Goal: Obtain resource: Download file/media

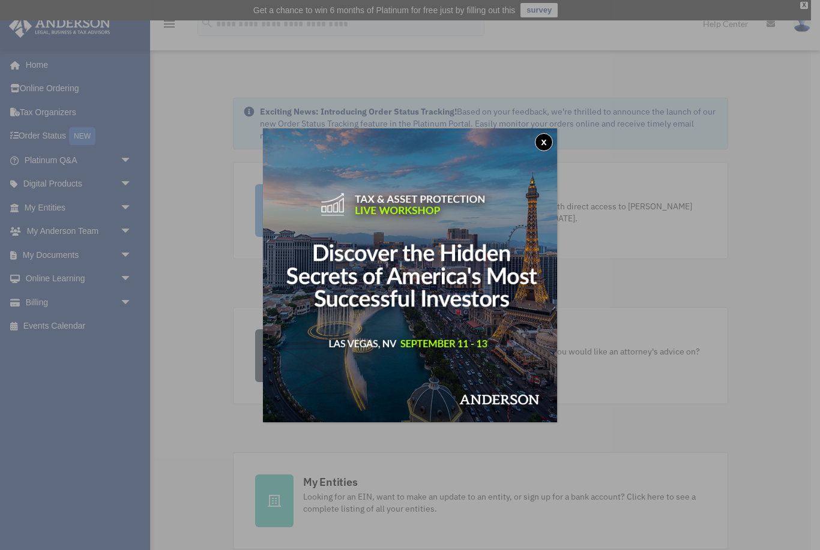
click at [544, 142] on button "x" at bounding box center [544, 142] width 18 height 18
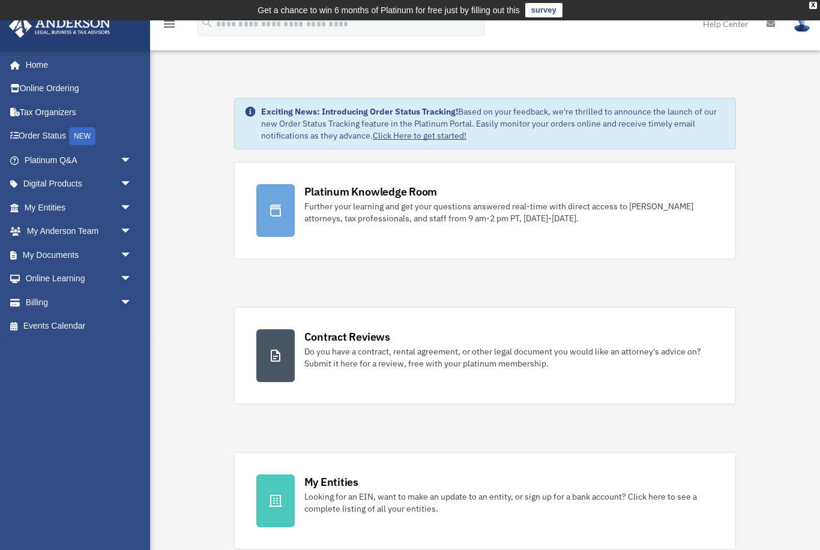
click at [122, 251] on span "arrow_drop_down" at bounding box center [132, 255] width 24 height 25
click at [48, 273] on link "Box" at bounding box center [83, 279] width 133 height 24
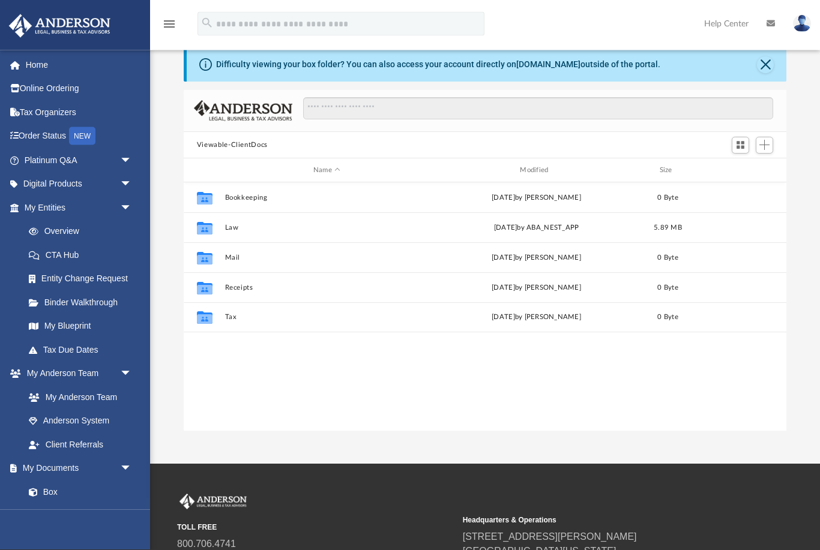
scroll to position [43, 0]
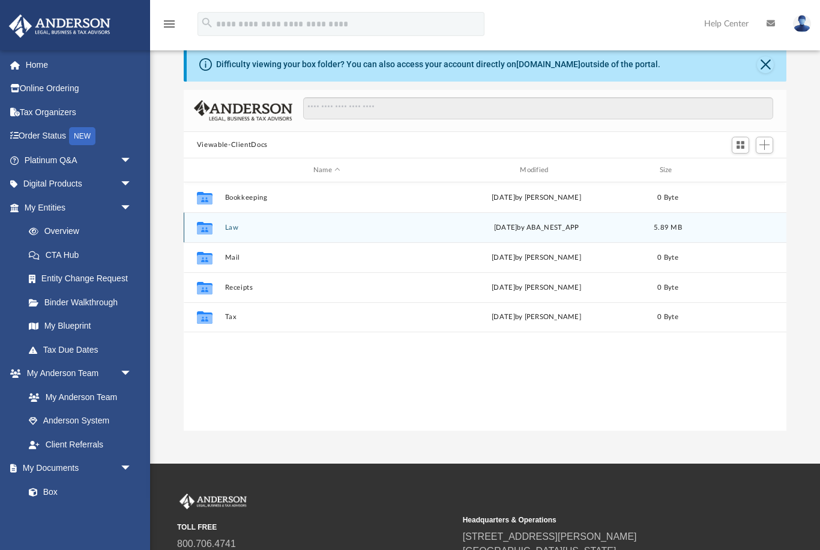
click at [220, 229] on div "Collaborated Folder" at bounding box center [205, 227] width 30 height 19
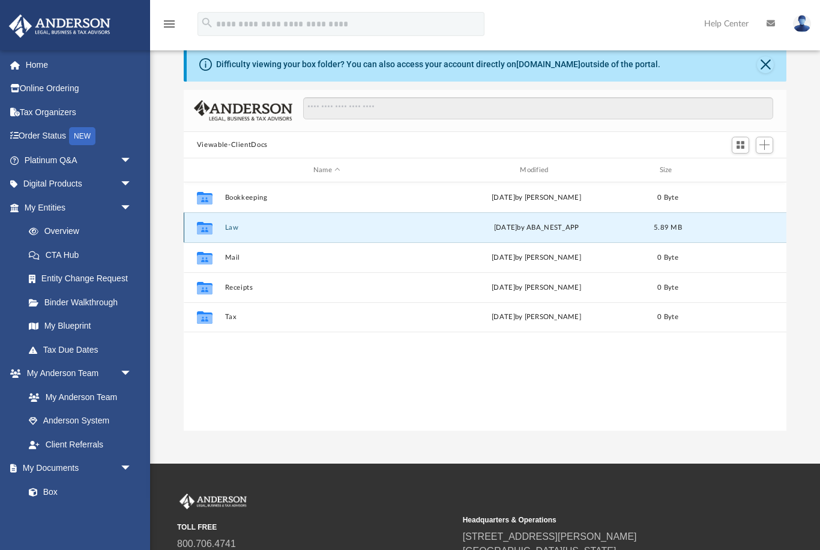
click at [206, 227] on icon "grid" at bounding box center [205, 230] width 16 height 10
click at [667, 227] on span "5.89 MB" at bounding box center [668, 227] width 28 height 7
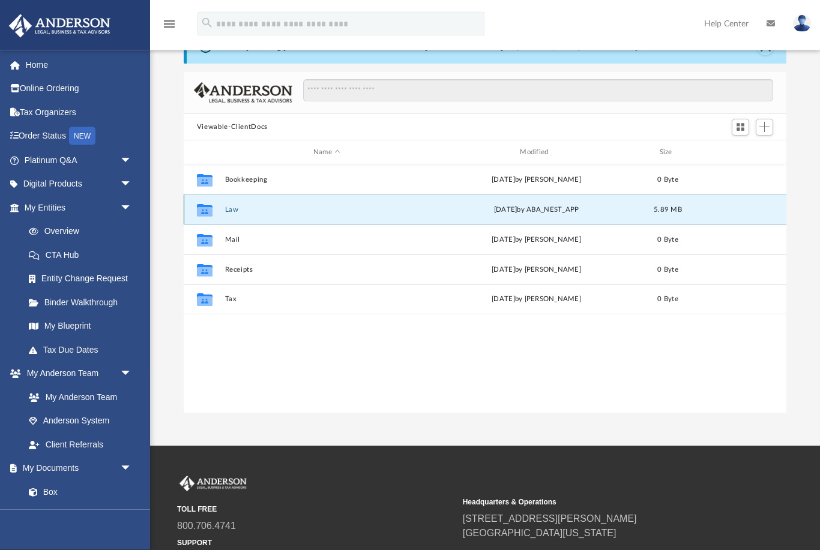
scroll to position [61, 0]
click at [209, 208] on icon "grid" at bounding box center [205, 212] width 16 height 10
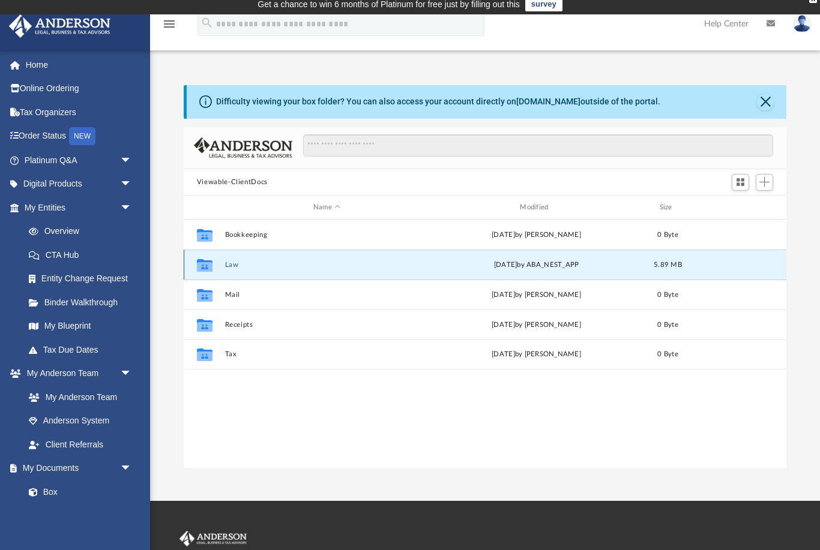
scroll to position [0, 0]
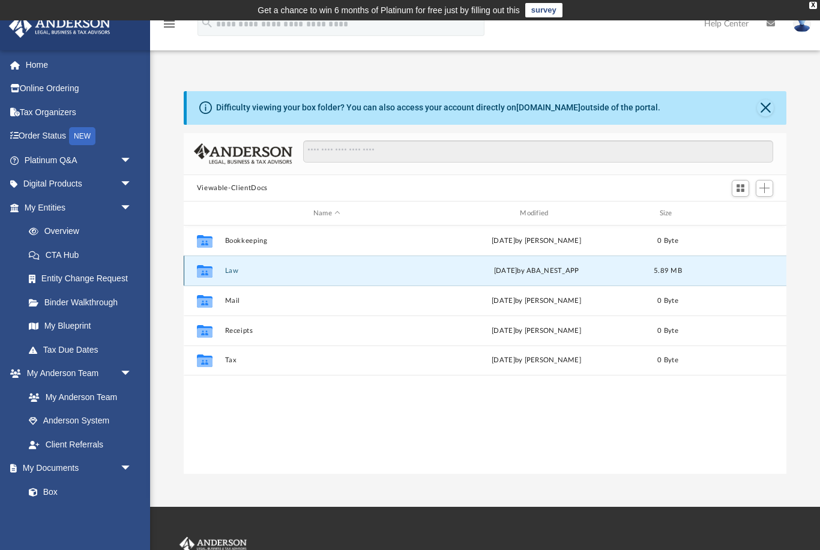
click at [701, 271] on div "Collaborated Folder Law [DATE] by ABA_NEST_APP 5.89 MB" at bounding box center [485, 271] width 603 height 30
click at [763, 109] on button "Close" at bounding box center [765, 108] width 17 height 17
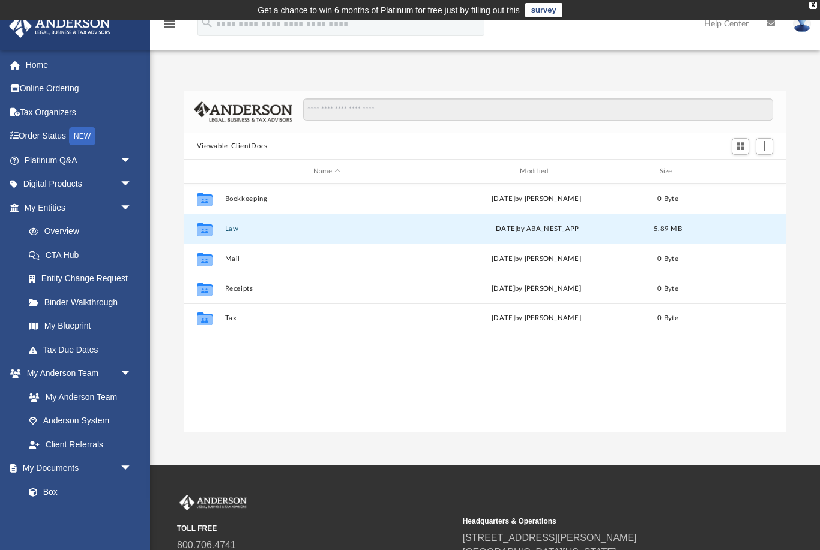
click at [229, 226] on button "Law" at bounding box center [326, 229] width 204 height 8
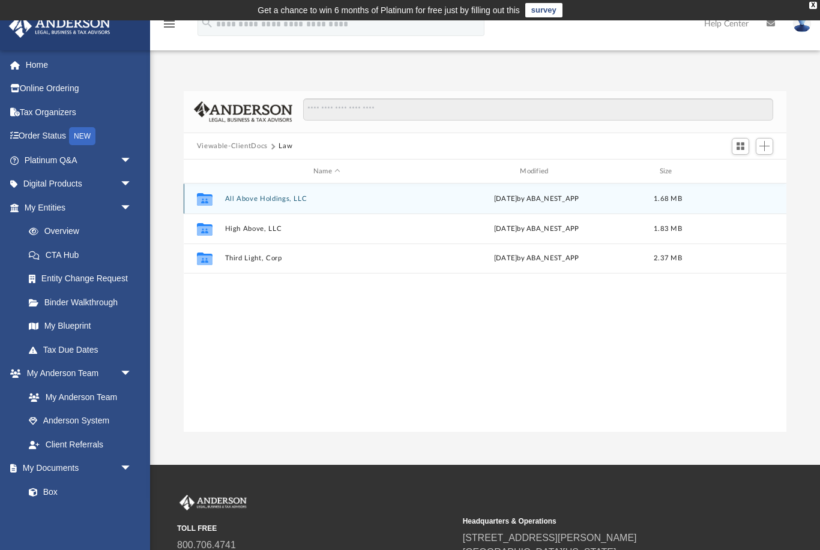
click at [211, 202] on icon "grid" at bounding box center [205, 201] width 16 height 10
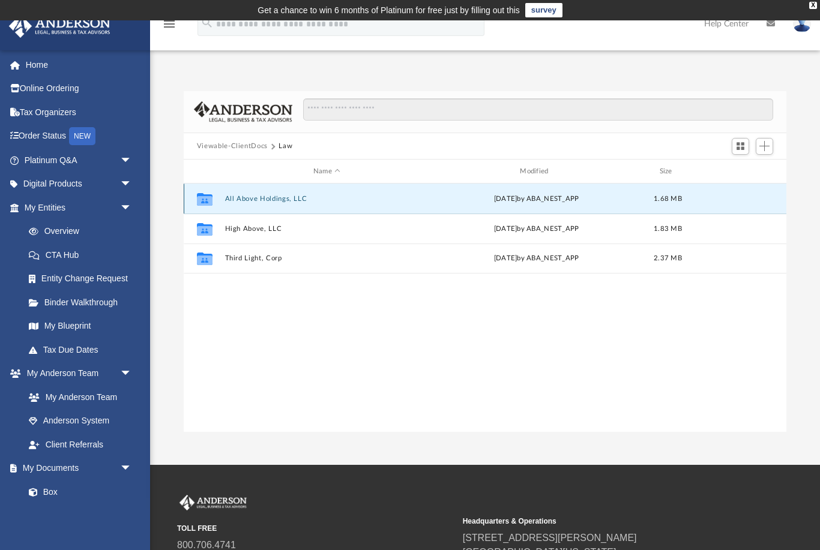
click at [612, 203] on div "Tue Jul 22 2025 by ABA_NEST_APP" at bounding box center [536, 199] width 204 height 11
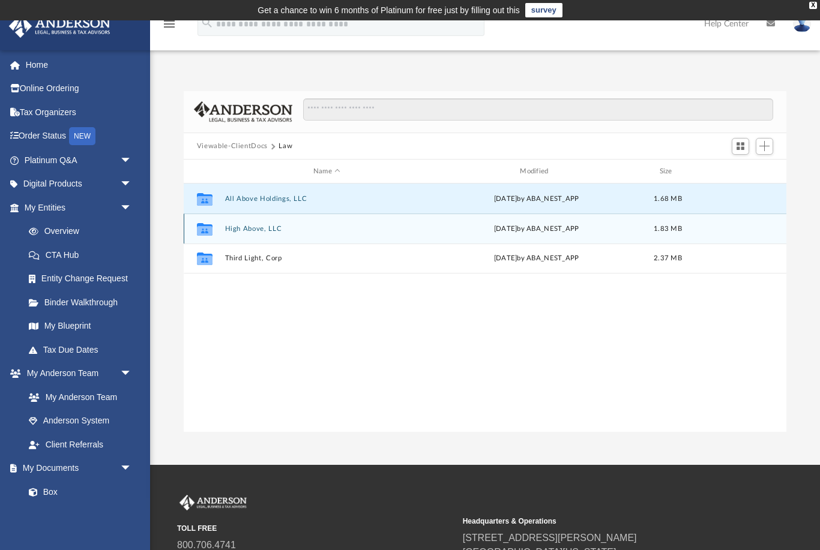
click at [211, 233] on icon "grid" at bounding box center [205, 231] width 16 height 10
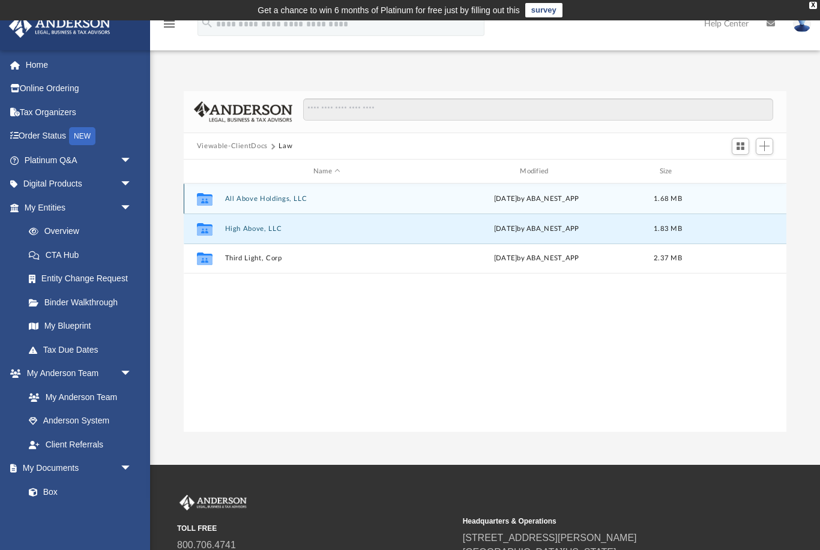
click at [210, 199] on icon "grid" at bounding box center [205, 201] width 16 height 10
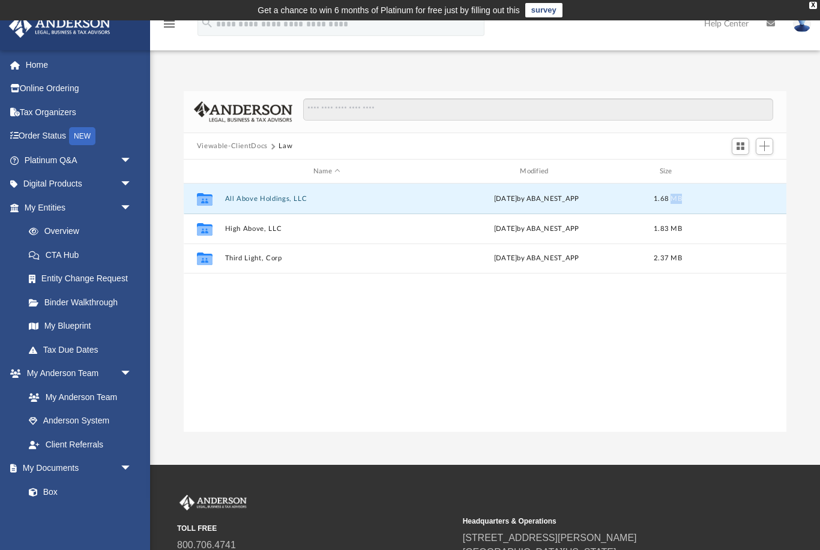
click at [688, 309] on div "Collaborated Folder All Above Holdings, LLC Tue Jul 22 2025 by ABA_NEST_APP 1.6…" at bounding box center [485, 308] width 603 height 249
click at [670, 328] on div "Collaborated Folder All Above Holdings, LLC Tue Jul 22 2025 by ABA_NEST_APP 1.6…" at bounding box center [485, 308] width 603 height 249
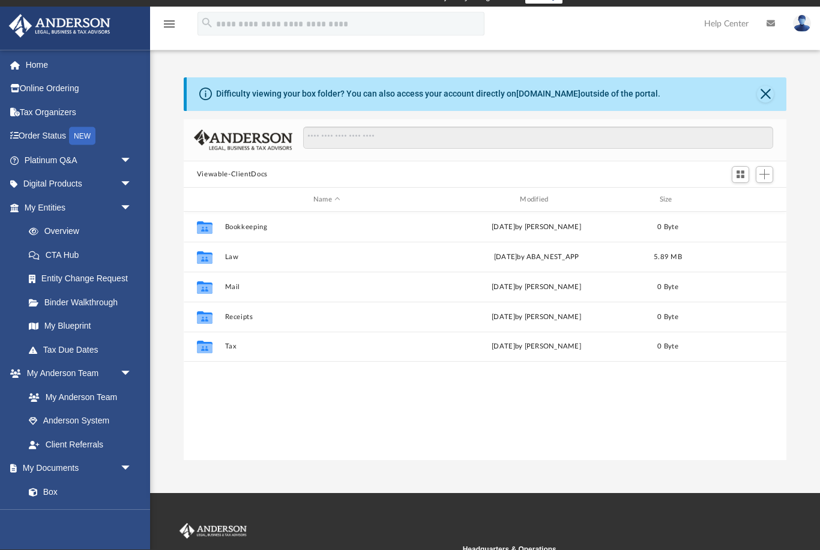
scroll to position [13, 0]
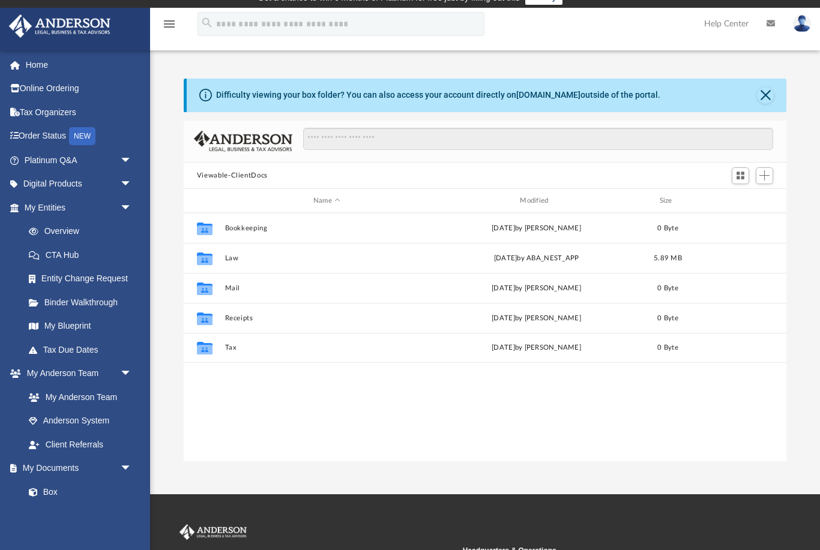
click at [763, 97] on button "Close" at bounding box center [765, 95] width 17 height 17
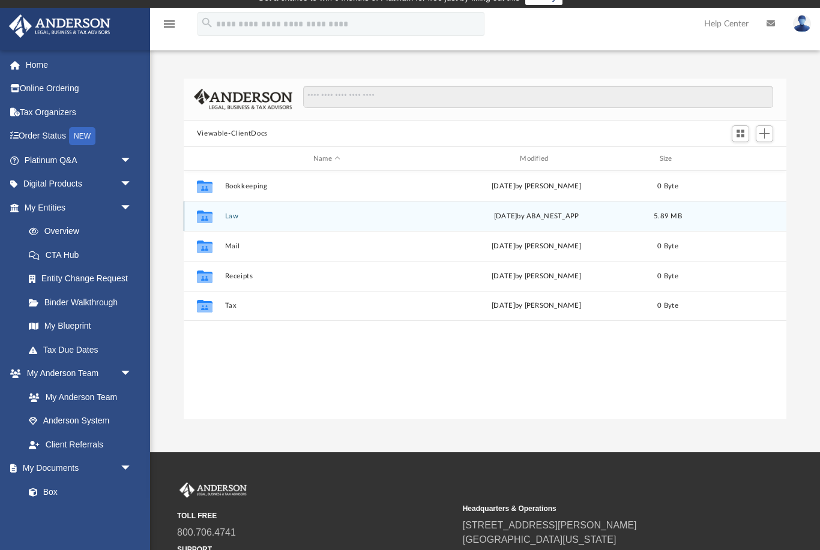
click at [211, 219] on icon "grid" at bounding box center [205, 219] width 16 height 10
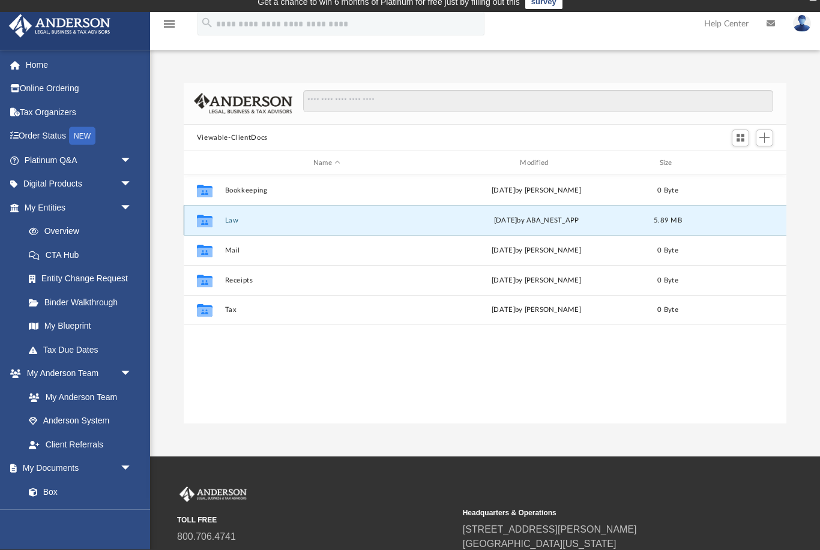
scroll to position [0, 0]
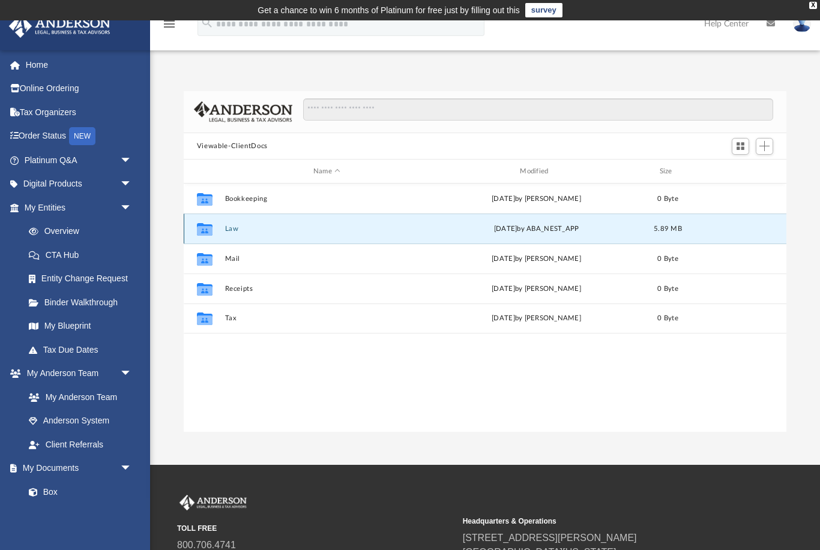
click at [211, 228] on icon "grid" at bounding box center [205, 231] width 16 height 10
click at [212, 227] on icon "grid" at bounding box center [205, 229] width 16 height 13
click at [627, 229] on div "Fri Jul 25 2025 by ABA_NEST_APP" at bounding box center [536, 229] width 204 height 11
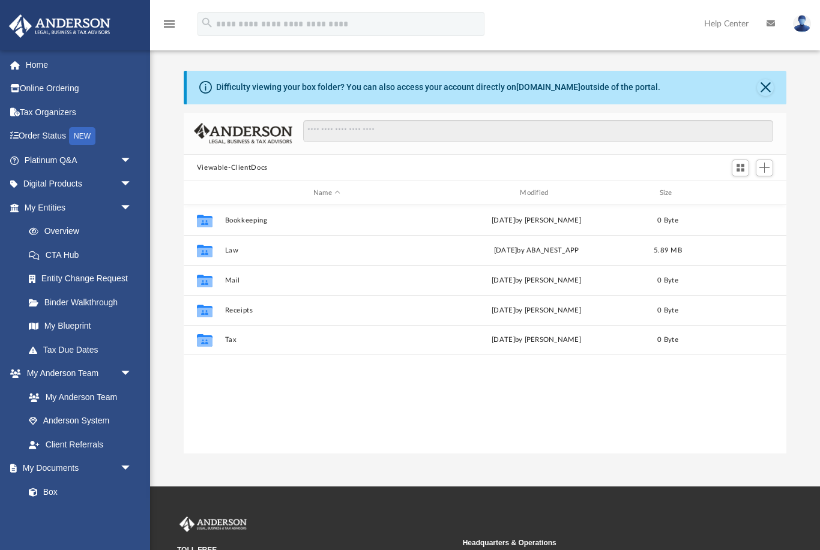
scroll to position [273, 603]
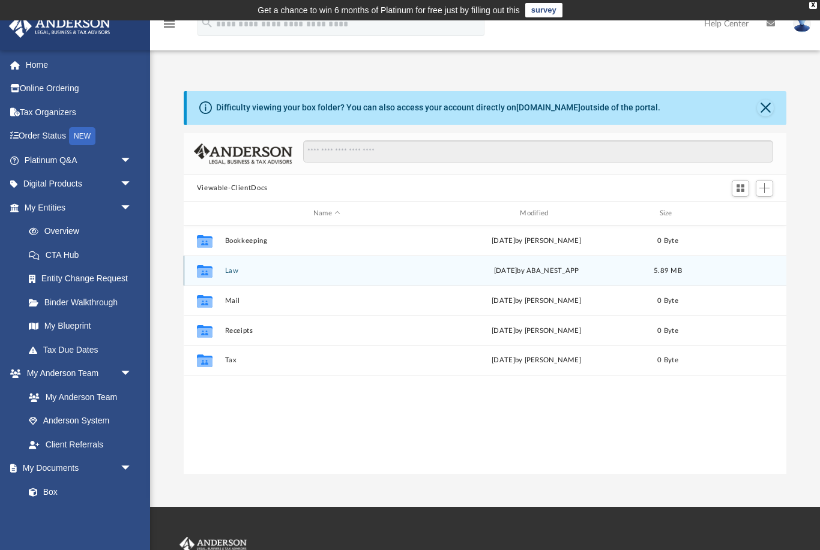
click at [208, 266] on icon "grid" at bounding box center [205, 271] width 16 height 13
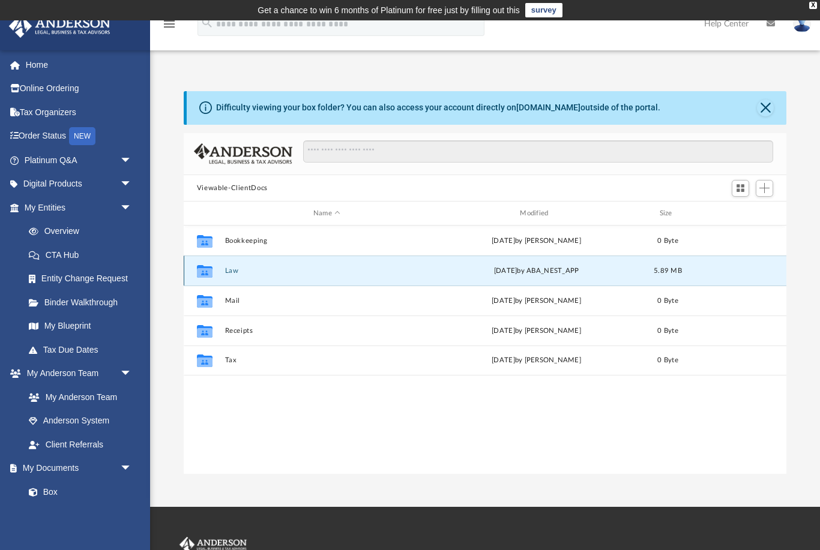
click at [703, 269] on div "Collaborated Folder Law [DATE] by ABA_NEST_APP 5.89 MB" at bounding box center [485, 271] width 603 height 30
click at [766, 107] on button "Close" at bounding box center [765, 108] width 17 height 17
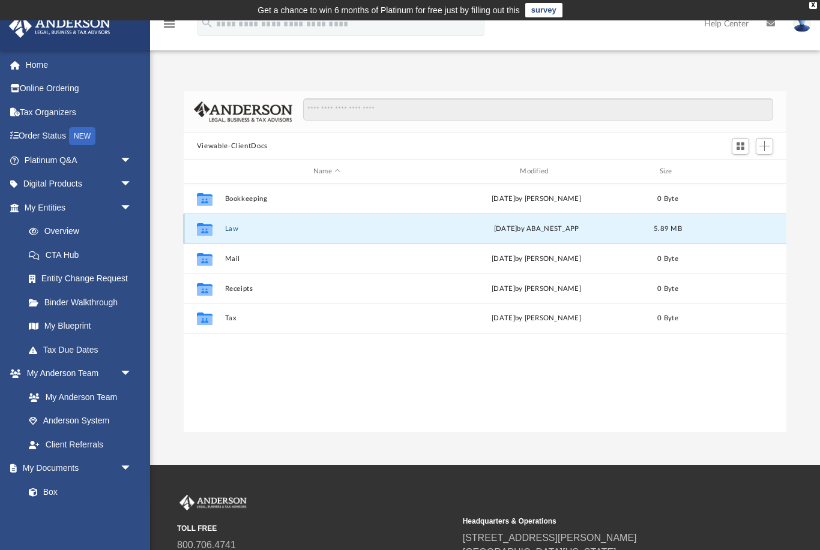
click at [209, 225] on icon "grid" at bounding box center [205, 229] width 16 height 13
click at [241, 229] on button "Law" at bounding box center [326, 229] width 204 height 8
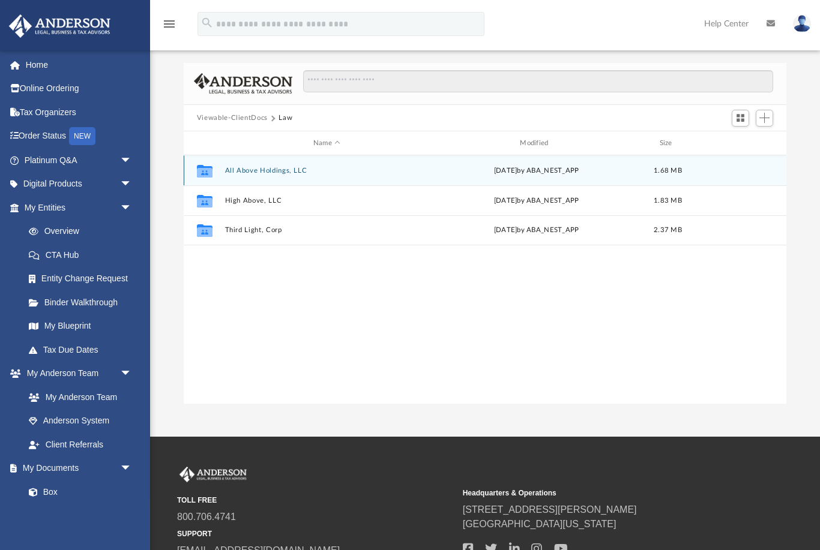
scroll to position [31, 0]
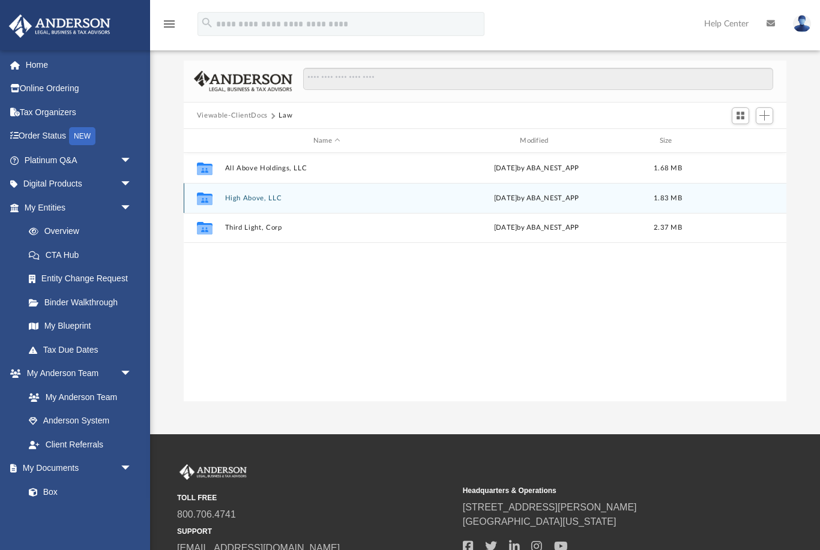
click at [209, 200] on icon "grid" at bounding box center [205, 201] width 16 height 10
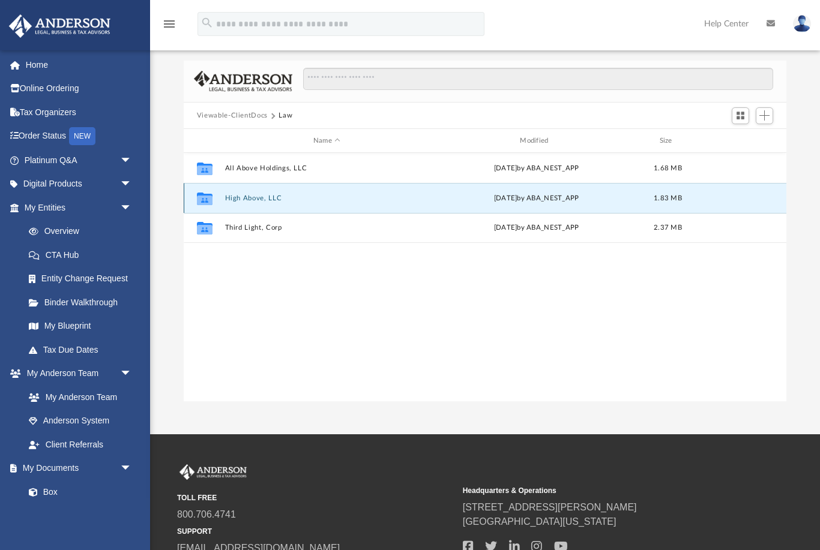
click at [242, 197] on button "High Above, LLC" at bounding box center [326, 198] width 204 height 8
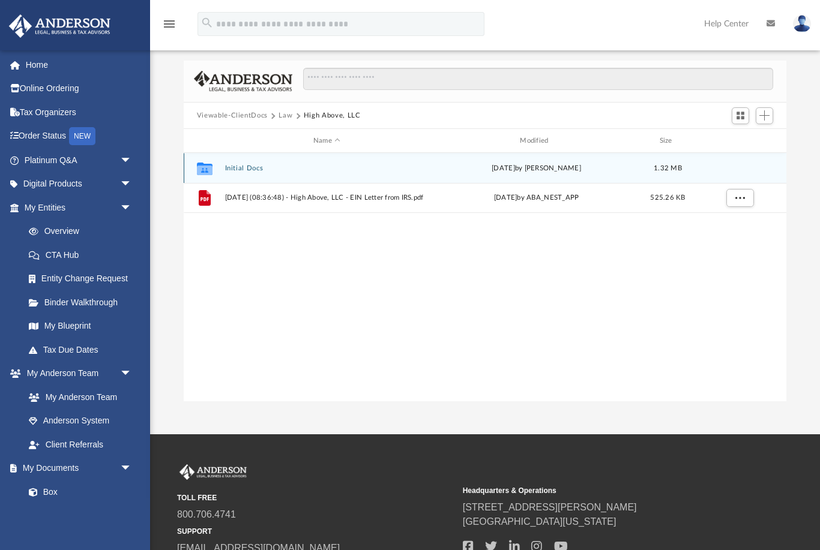
click at [233, 170] on button "Initial Docs" at bounding box center [326, 168] width 204 height 8
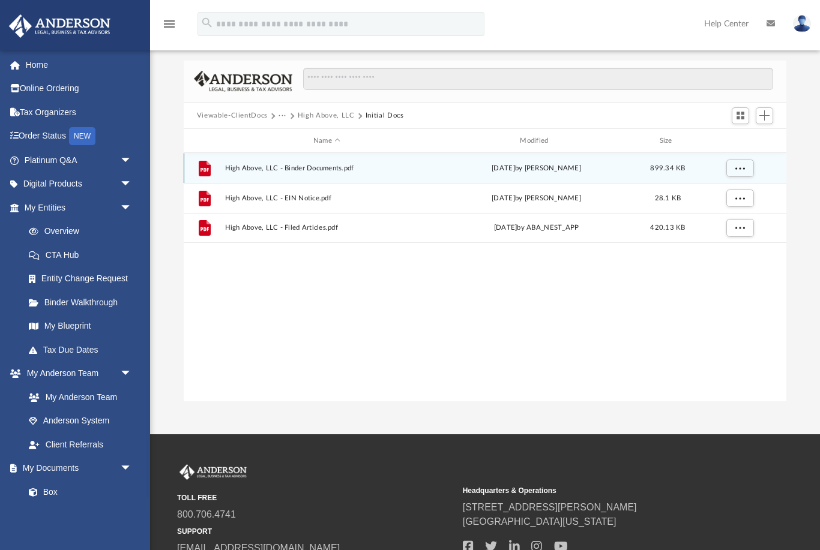
click at [230, 169] on span "High Above, LLC - Binder Documents.pdf" at bounding box center [326, 168] width 204 height 8
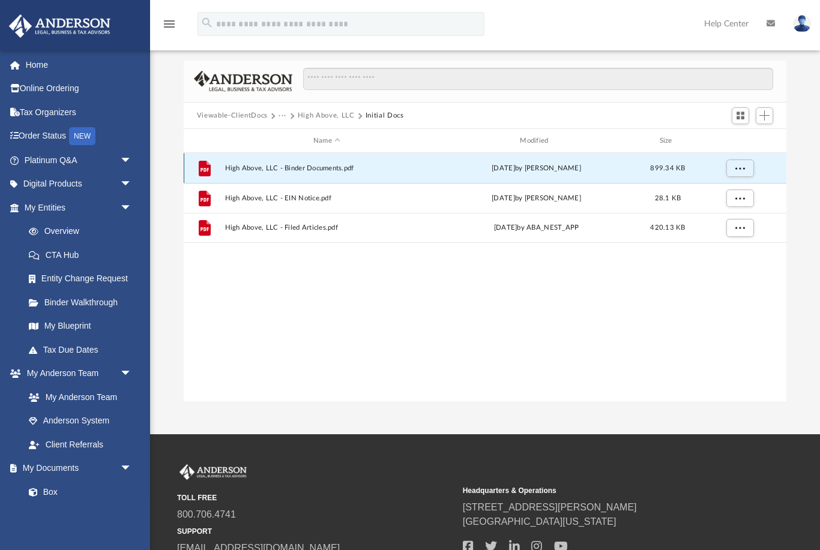
click at [206, 167] on icon "grid" at bounding box center [205, 169] width 12 height 16
click at [742, 172] on span "More options" at bounding box center [740, 168] width 10 height 7
click at [732, 193] on li "Preview" at bounding box center [728, 192] width 35 height 13
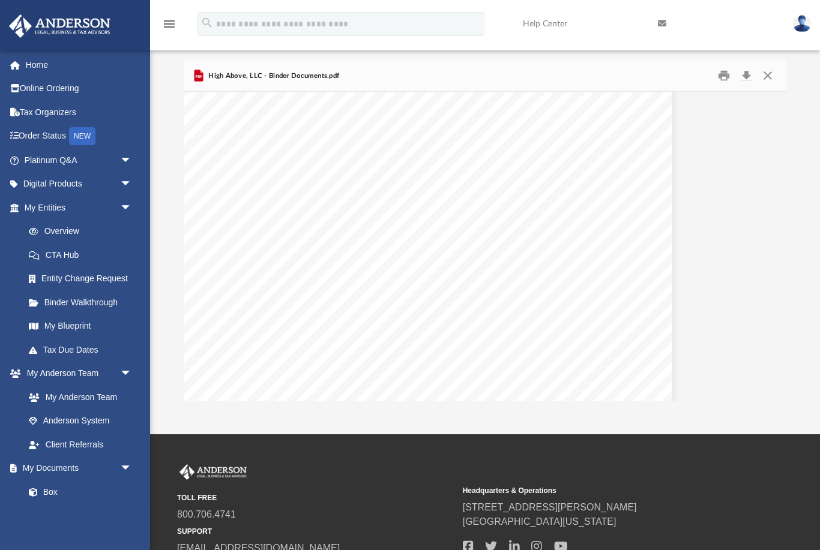
scroll to position [1936, 103]
